Goal: Find specific page/section: Find specific page/section

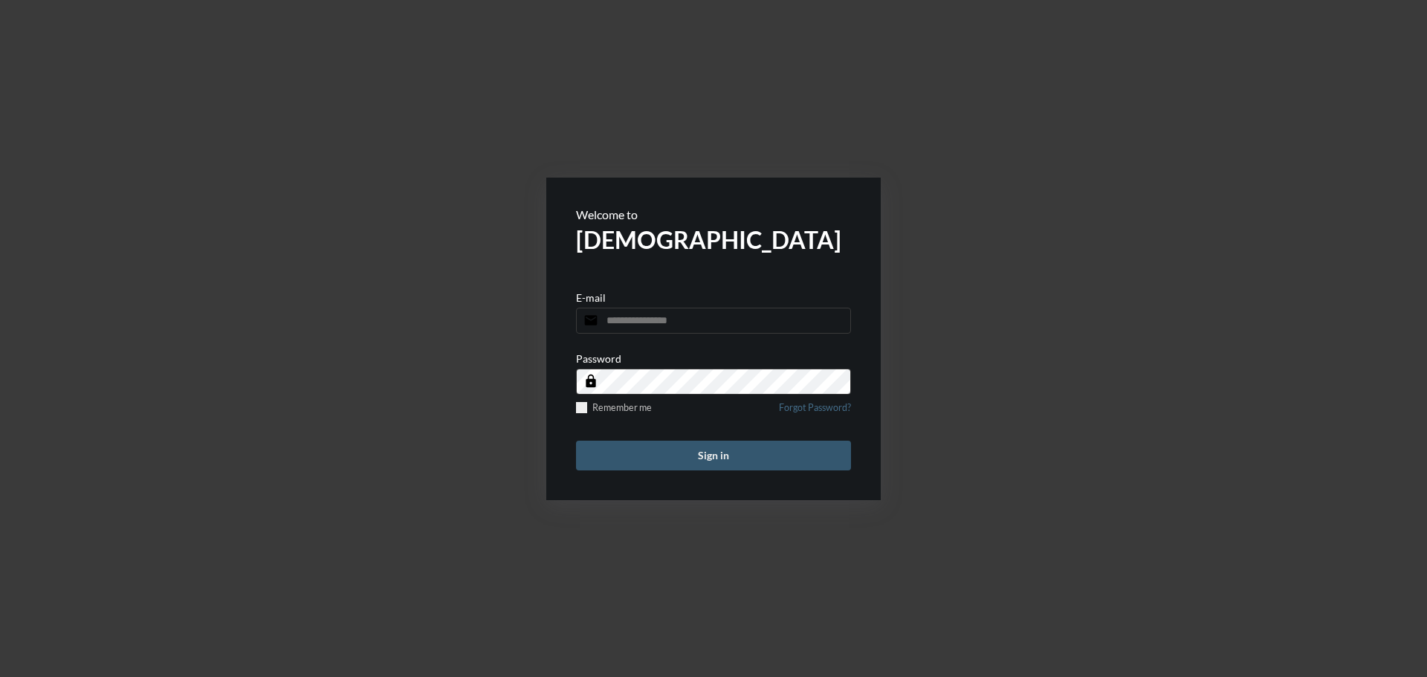
type input "**********"
click at [722, 451] on button "Sign in" at bounding box center [713, 456] width 275 height 30
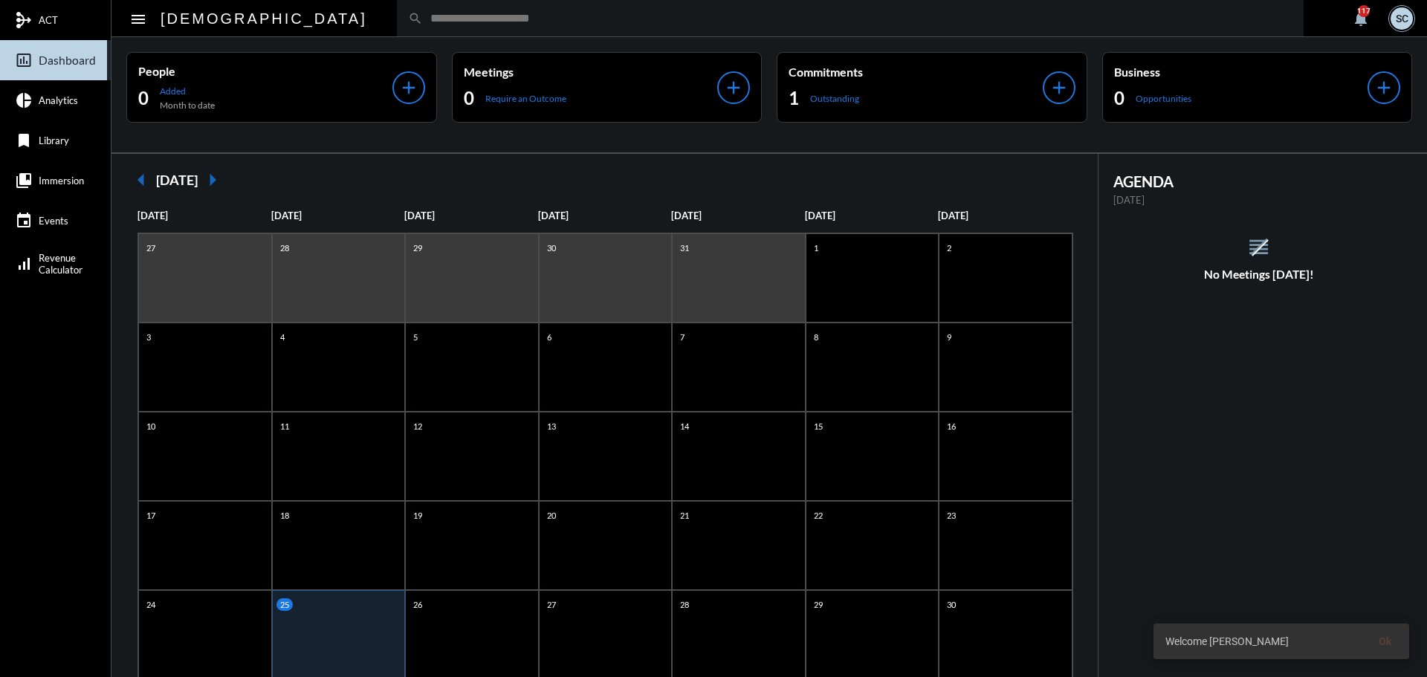
click at [423, 23] on input "text" at bounding box center [857, 18] width 869 height 13
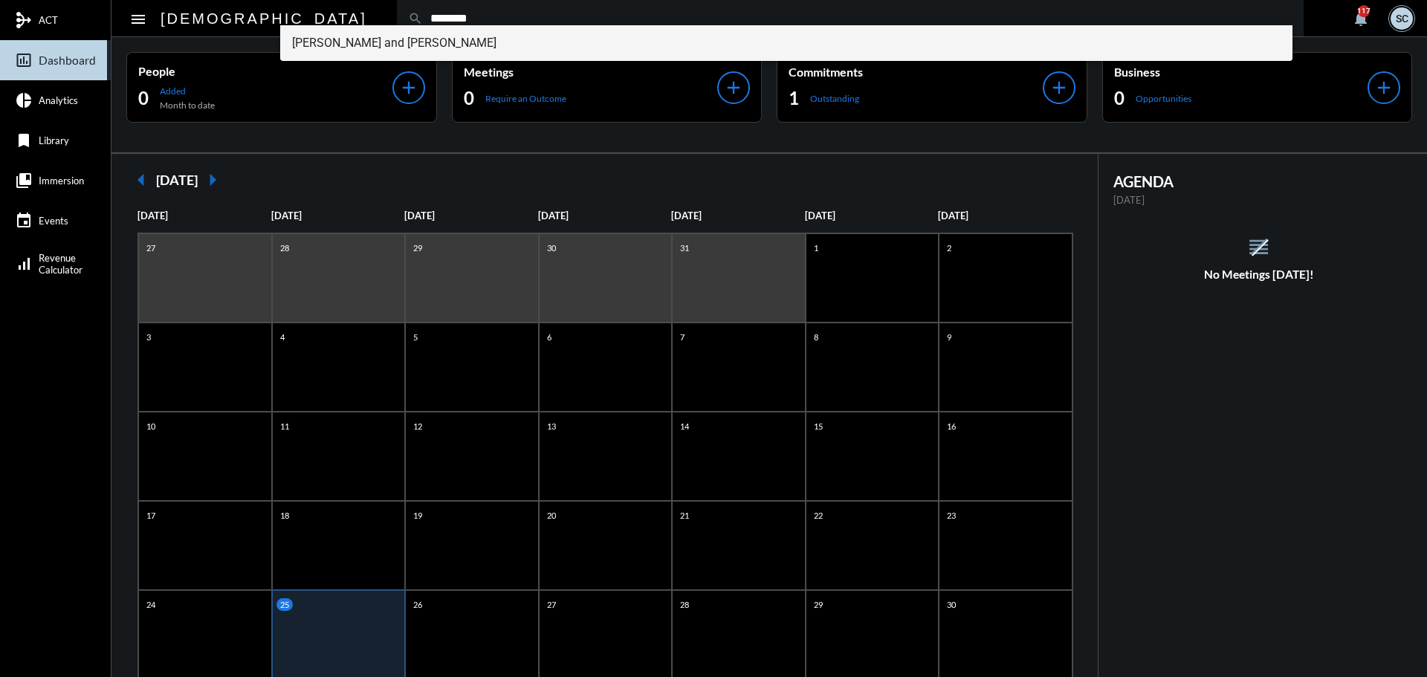
type input "********"
click at [391, 34] on span "Sarah and Evan Grossman" at bounding box center [786, 43] width 989 height 36
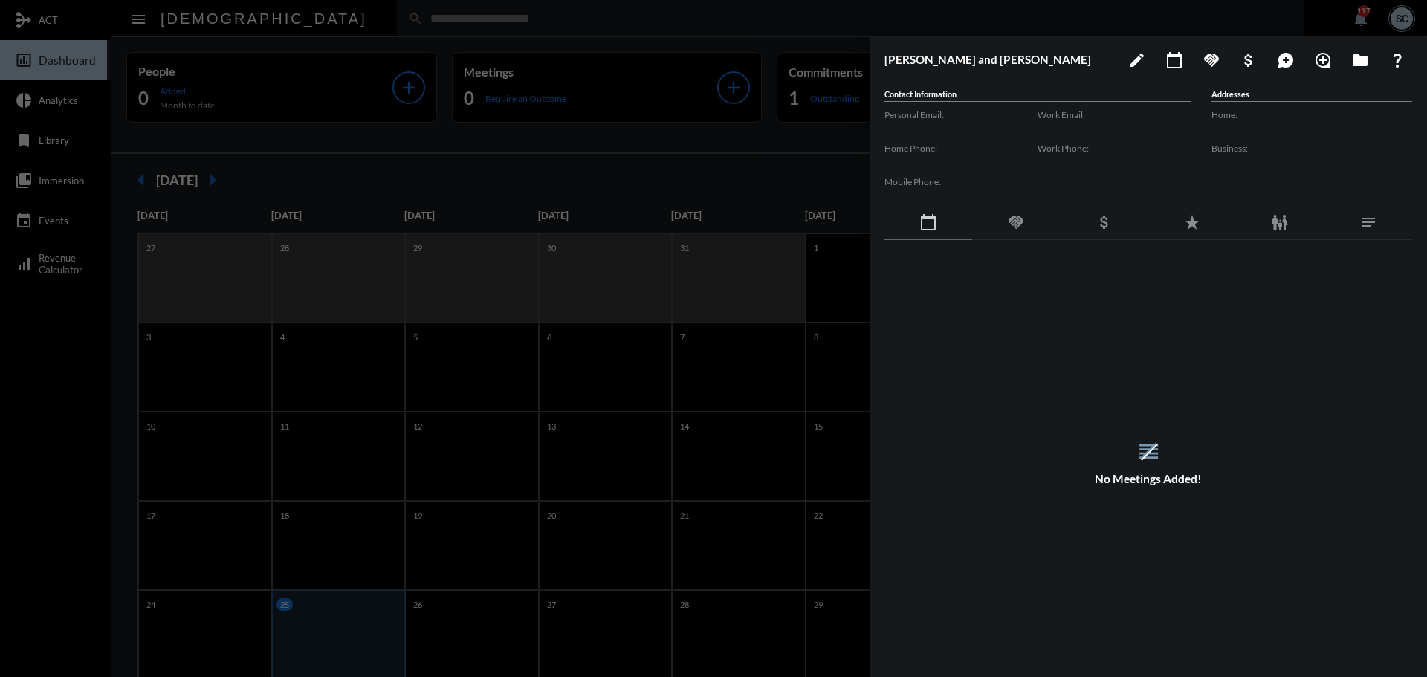
click at [1015, 211] on div "handshake" at bounding box center [1016, 223] width 88 height 34
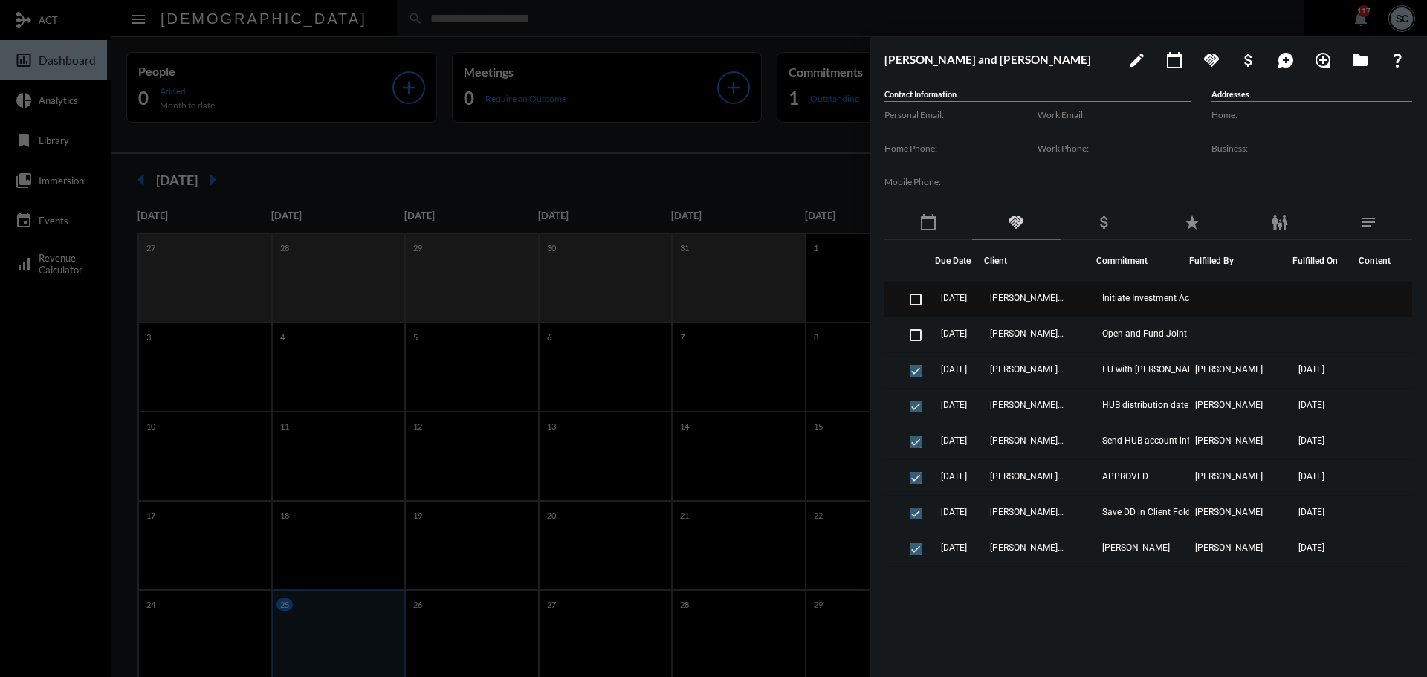
click at [1069, 299] on td "Sarah and Evan Grossman" at bounding box center [1040, 300] width 112 height 36
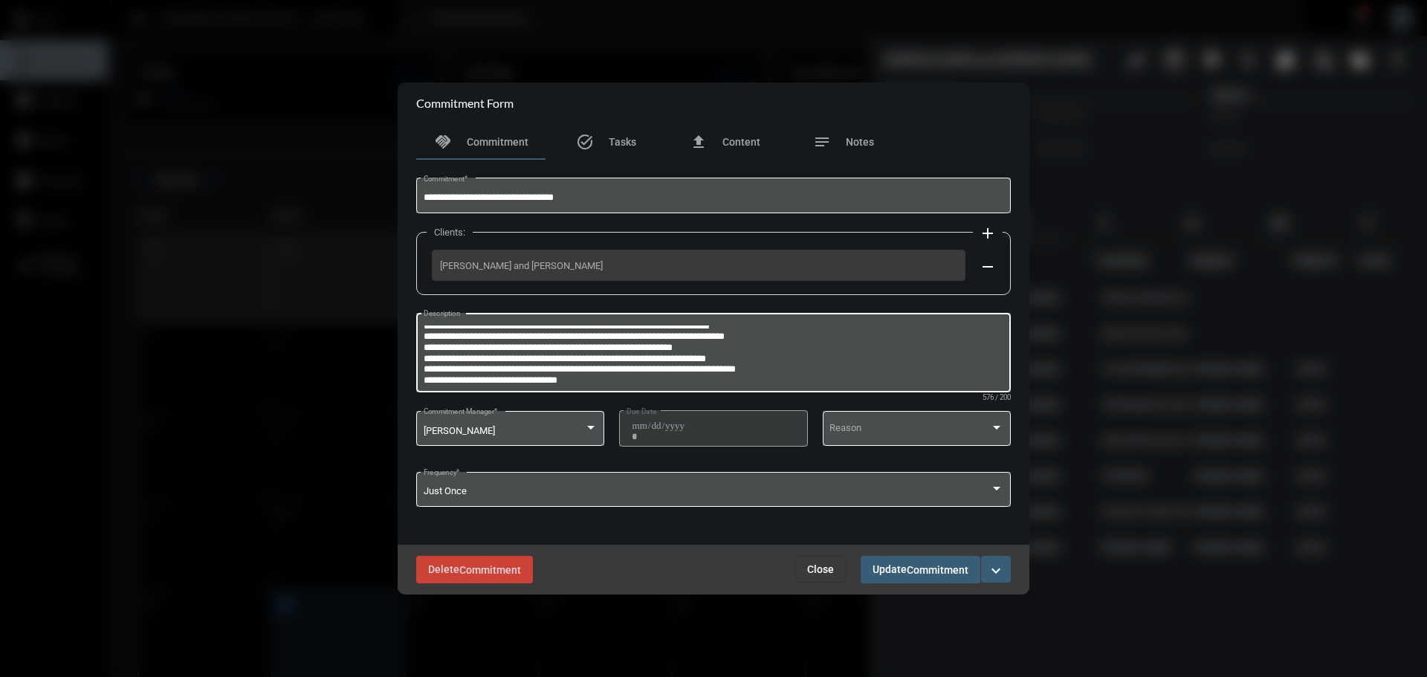
scroll to position [42, 0]
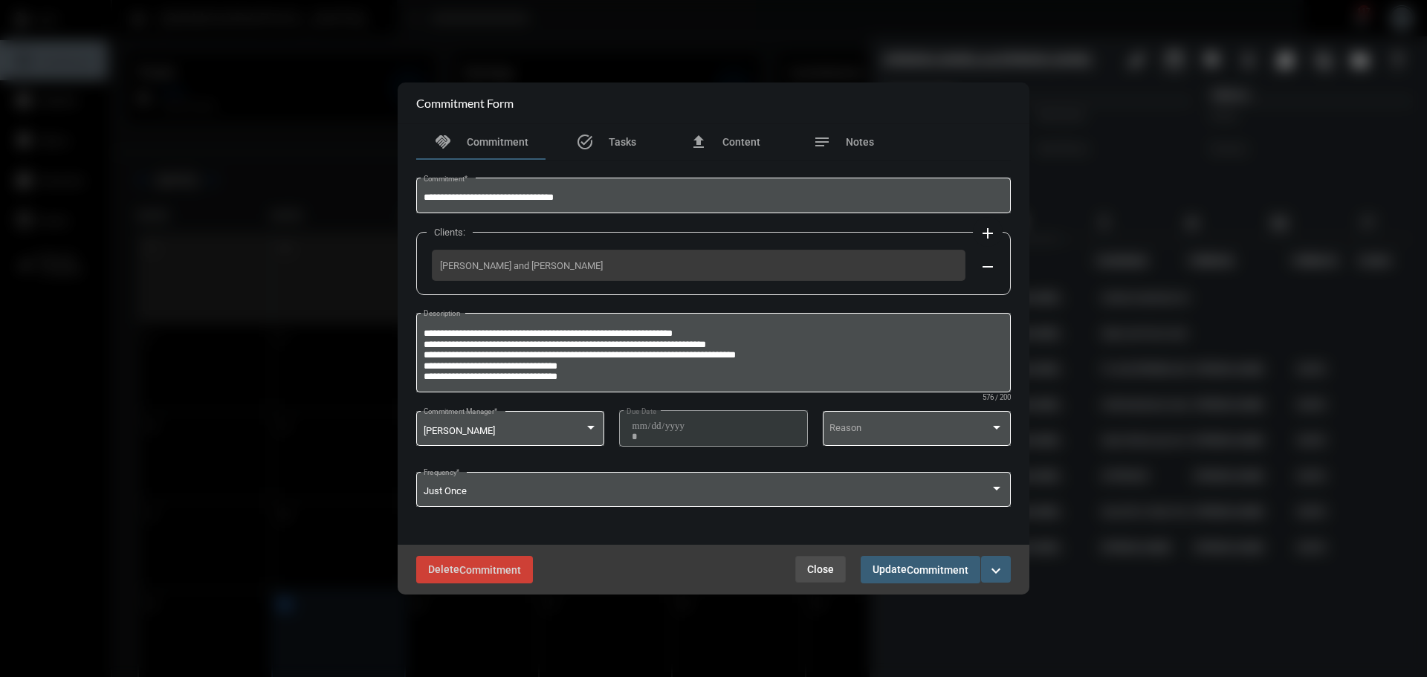
click at [825, 559] on button "Close" at bounding box center [820, 569] width 51 height 27
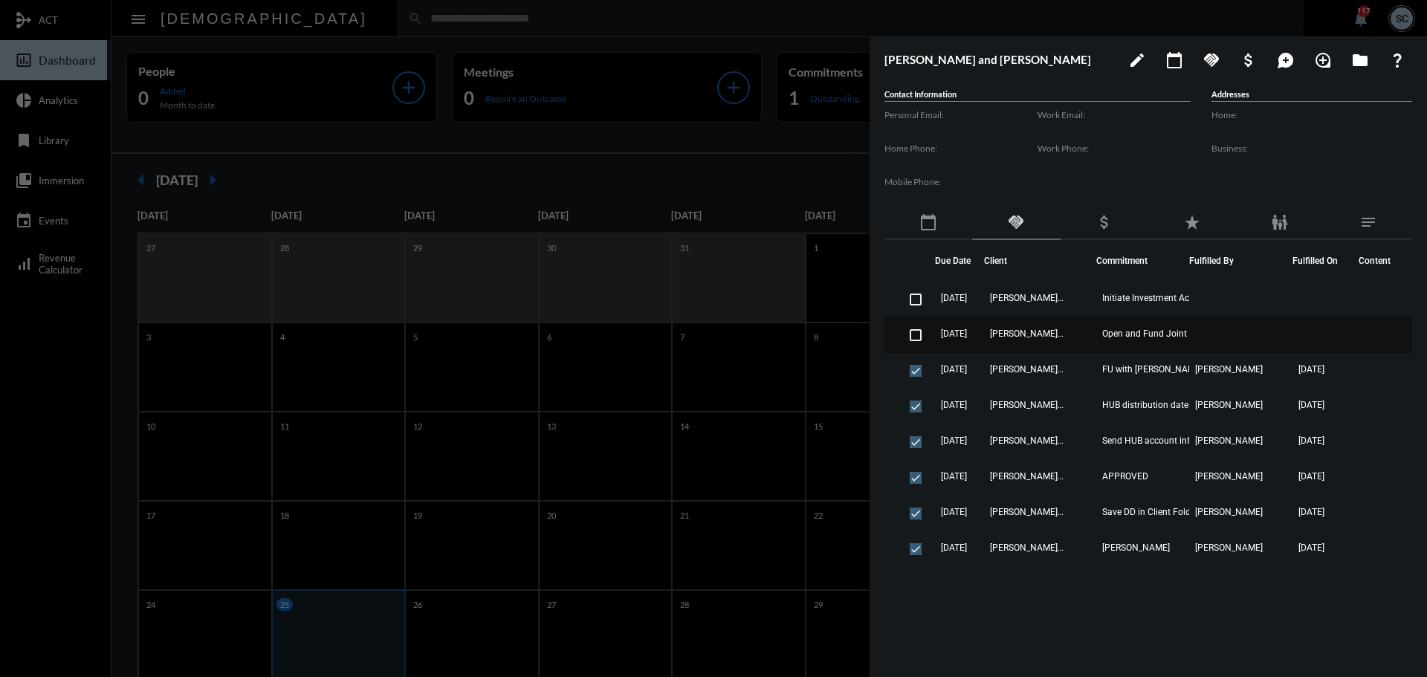
click at [1069, 328] on td "Sarah and Evan Grossman" at bounding box center [1040, 335] width 112 height 36
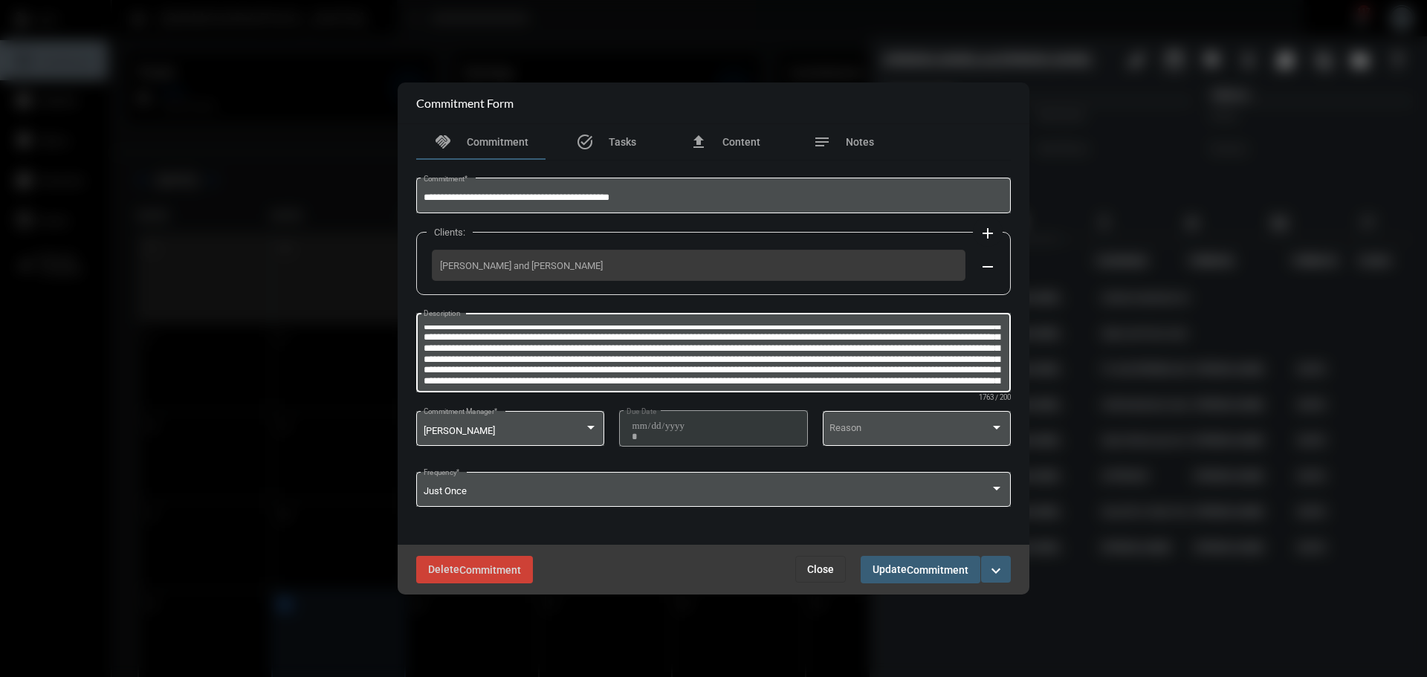
scroll to position [140, 0]
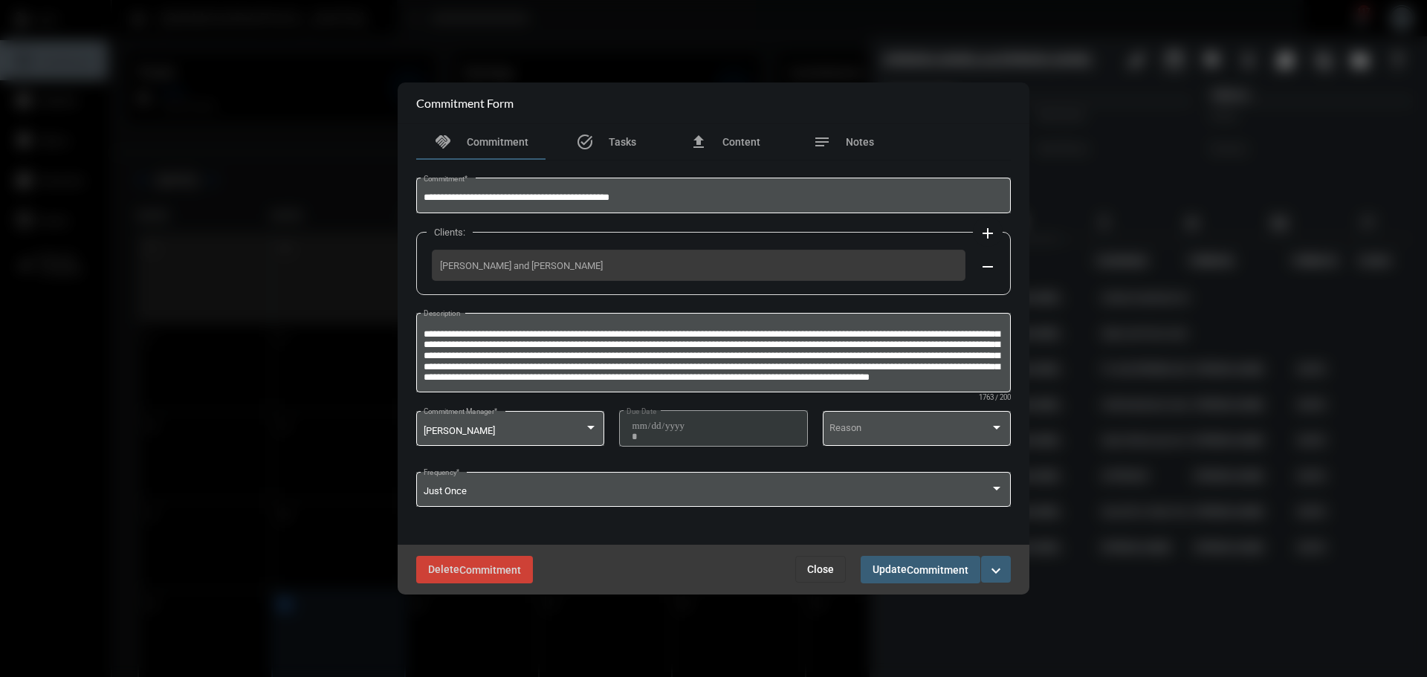
click at [820, 568] on span "Close" at bounding box center [820, 569] width 27 height 12
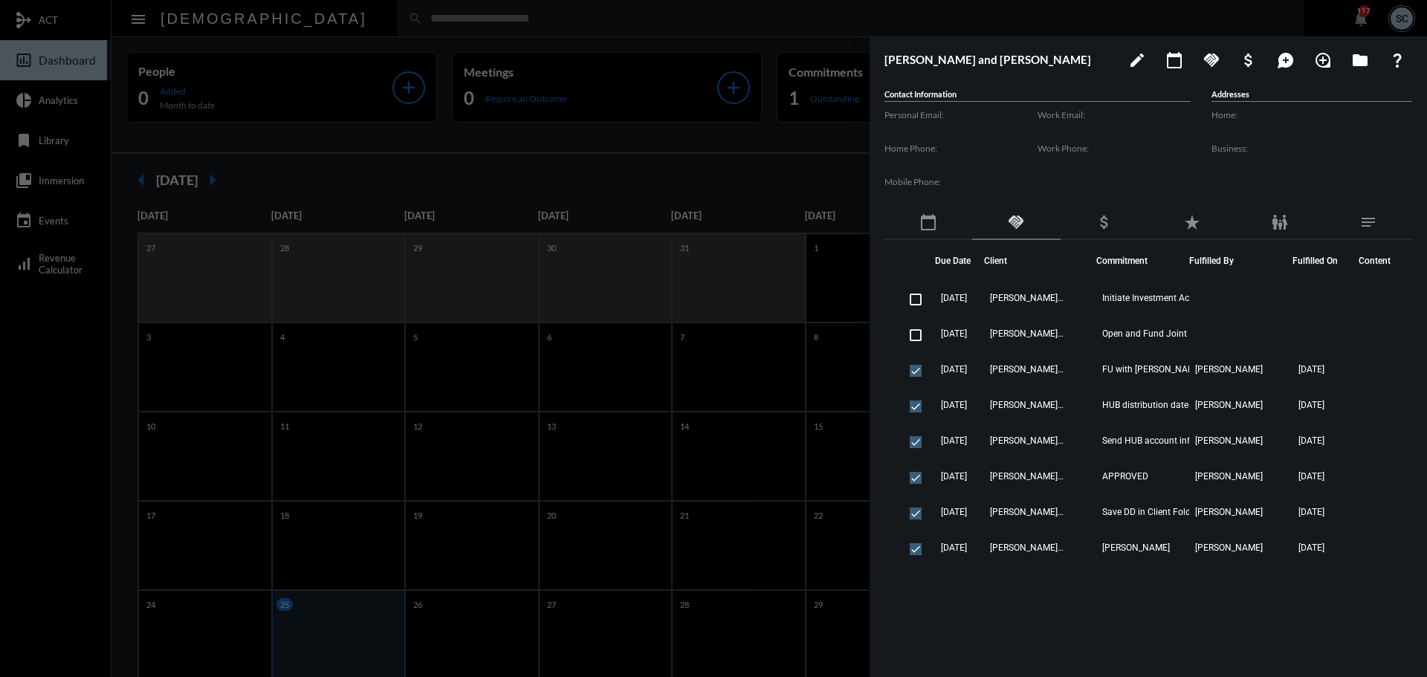
click at [745, 7] on div at bounding box center [713, 338] width 1427 height 677
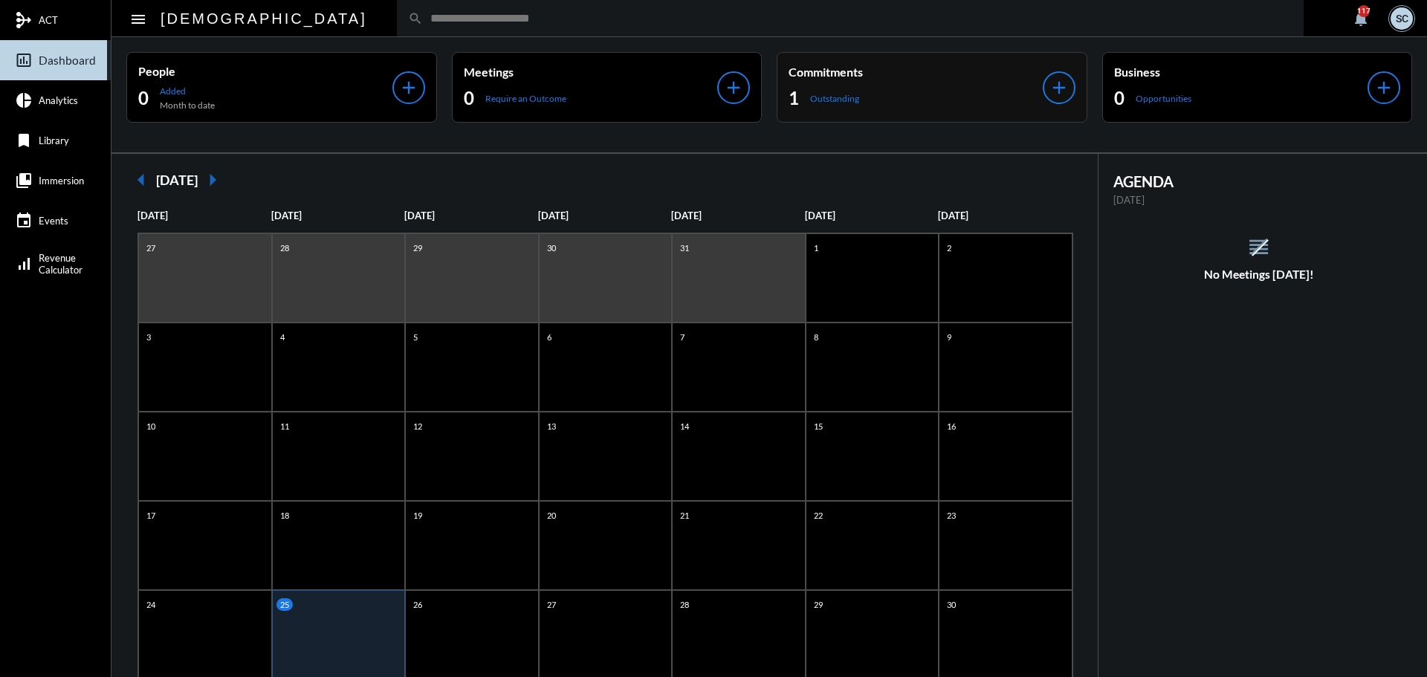
click at [831, 65] on p "Commitments" at bounding box center [915, 72] width 254 height 14
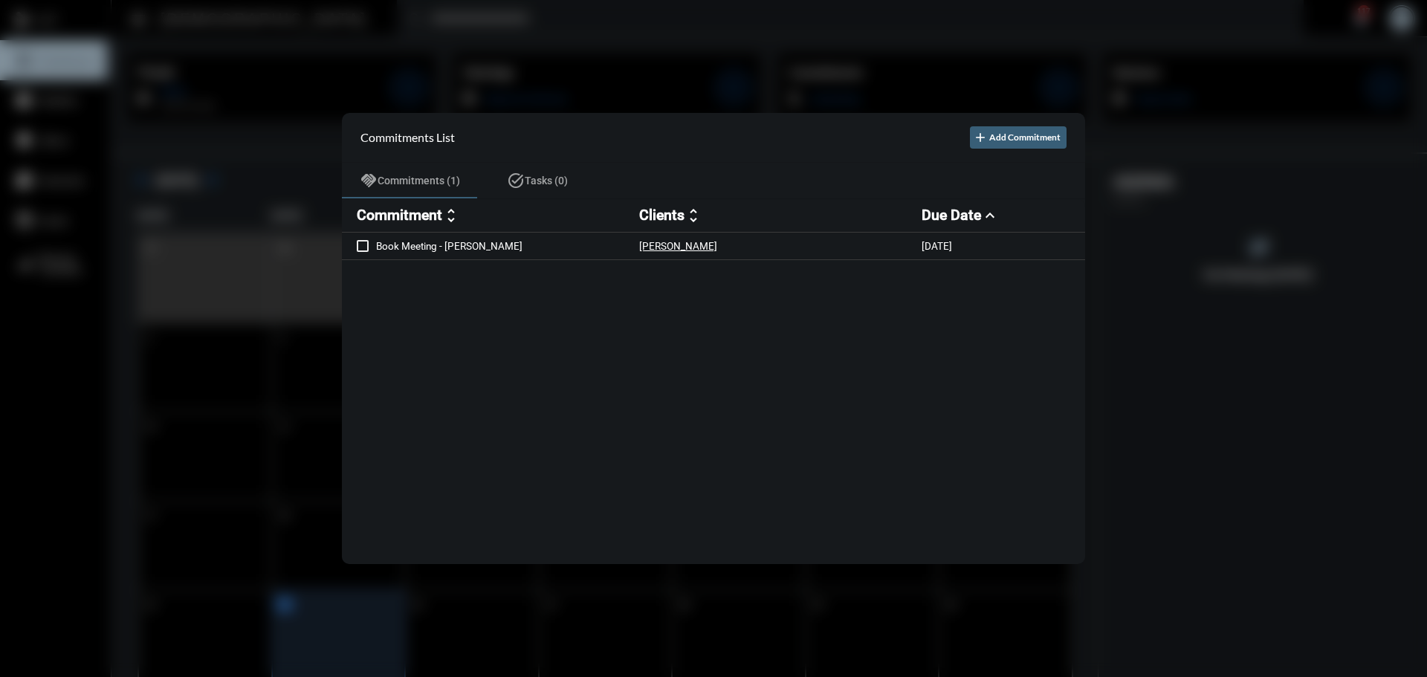
click at [908, 39] on div at bounding box center [713, 338] width 1427 height 677
